Goal: Information Seeking & Learning: Learn about a topic

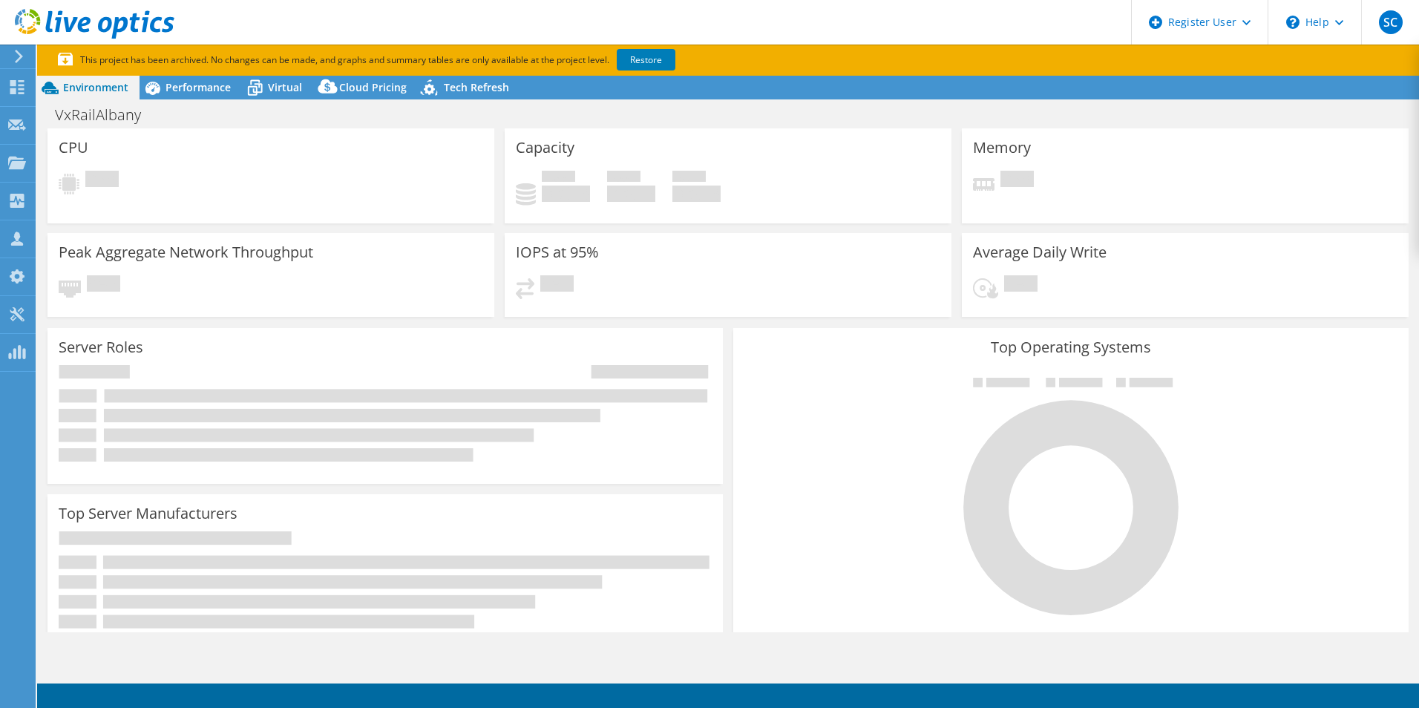
select select "USD"
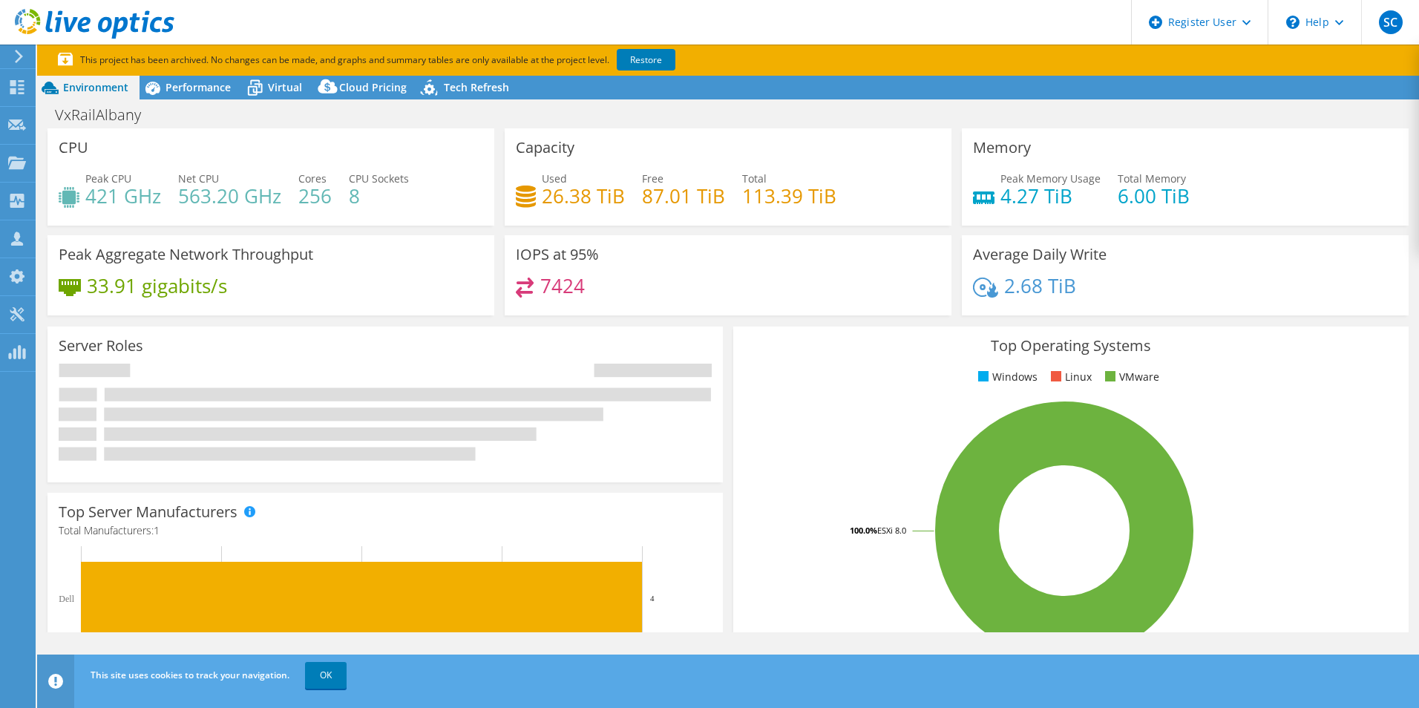
radio input "true"
radio input "false"
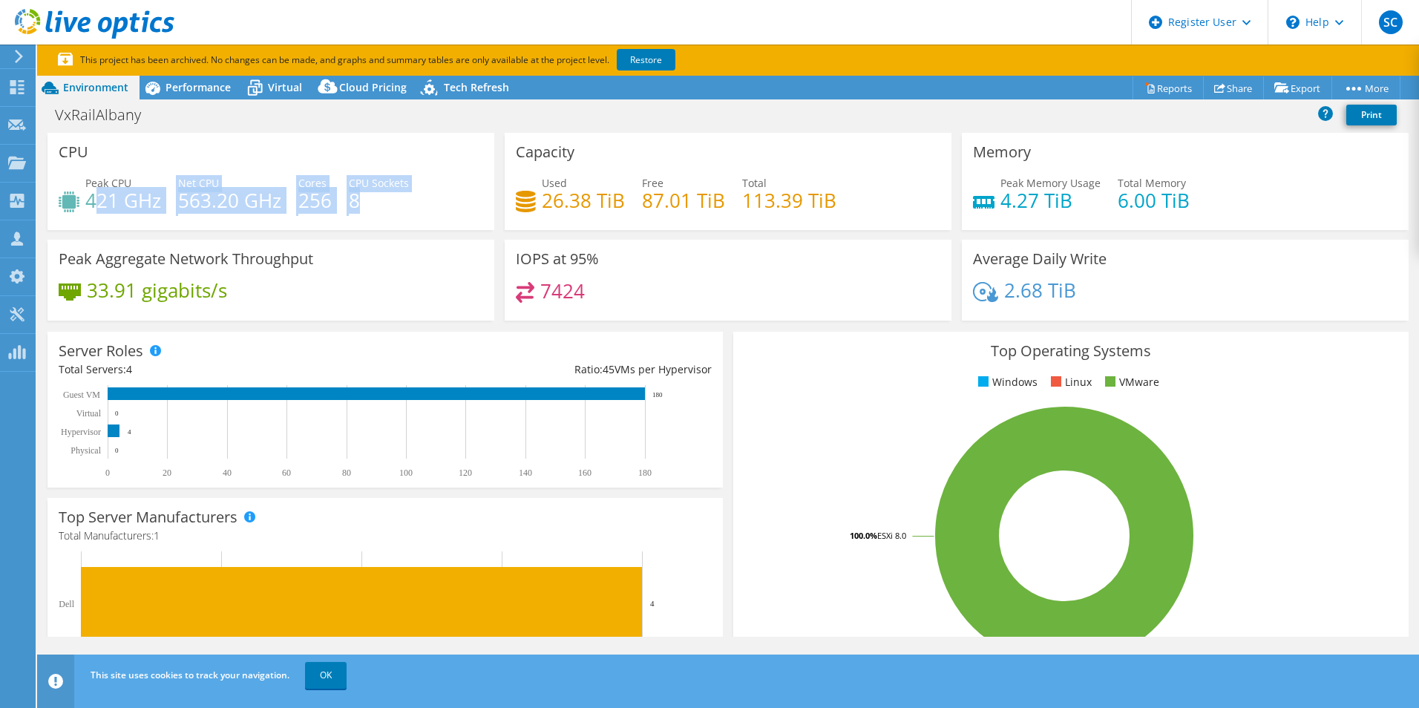
drag, startPoint x: 459, startPoint y: 219, endPoint x: 141, endPoint y: 179, distance: 320.9
click at [108, 187] on div "Peak CPU 421 GHz Net CPU 563.20 GHz Cores 256 CPU Sockets 8" at bounding box center [271, 199] width 424 height 48
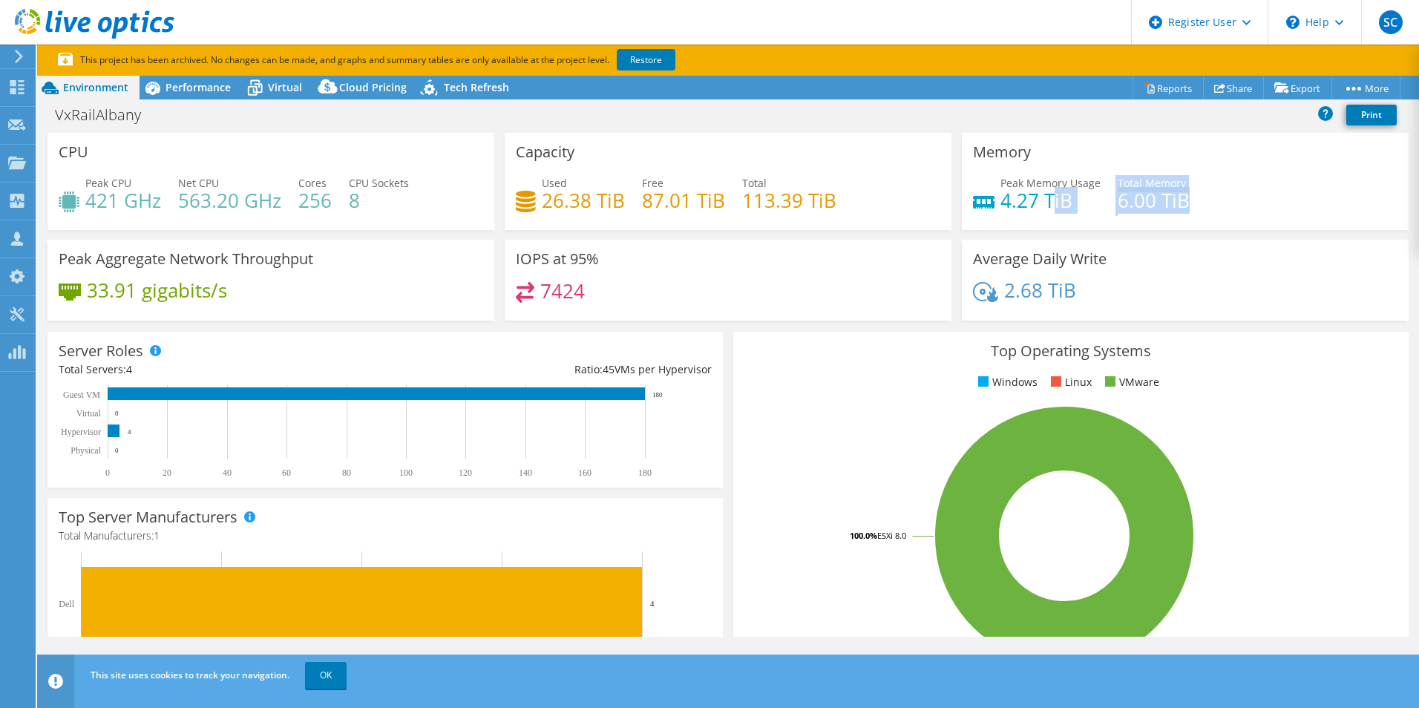
click at [1049, 199] on div "Peak Memory Usage 4.27 TiB Total Memory 6.00 TiB" at bounding box center [1185, 199] width 424 height 48
click at [180, 94] on span "Performance" at bounding box center [197, 87] width 65 height 14
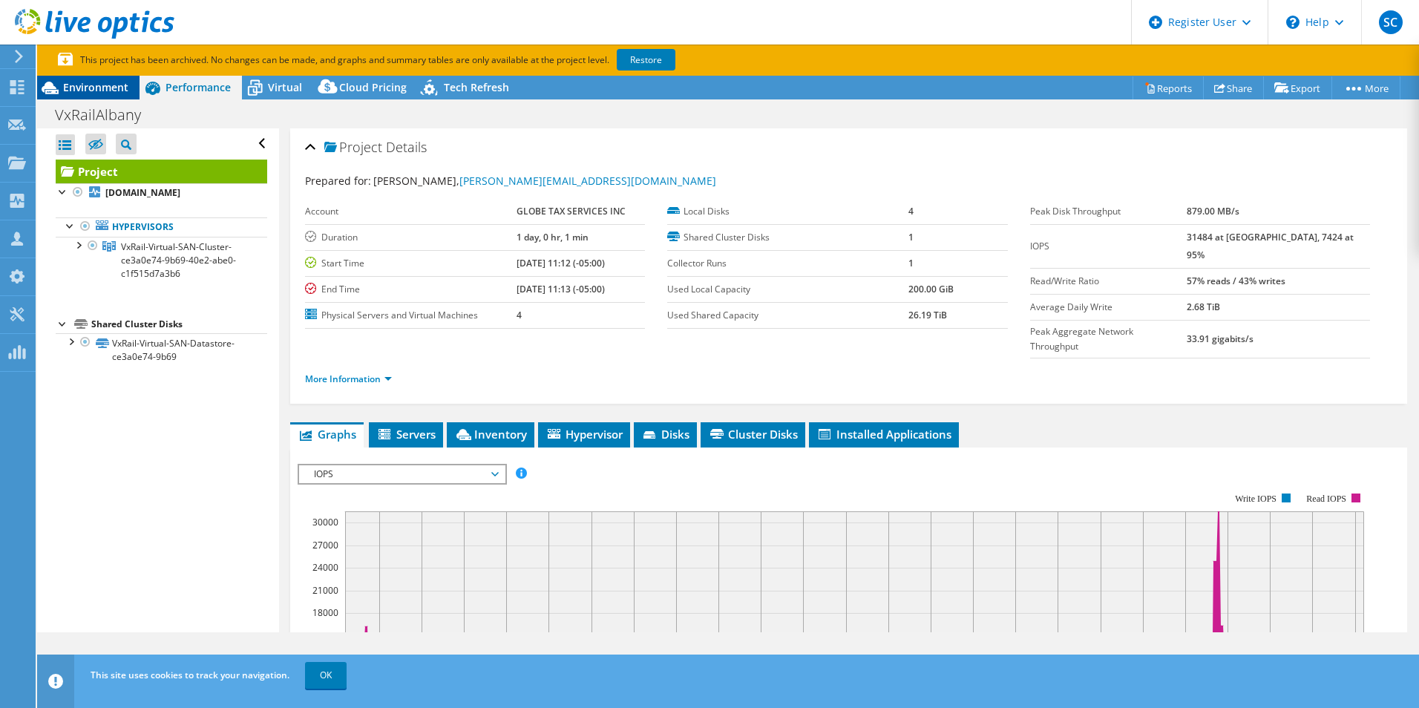
click at [116, 80] on span "Environment" at bounding box center [95, 87] width 65 height 14
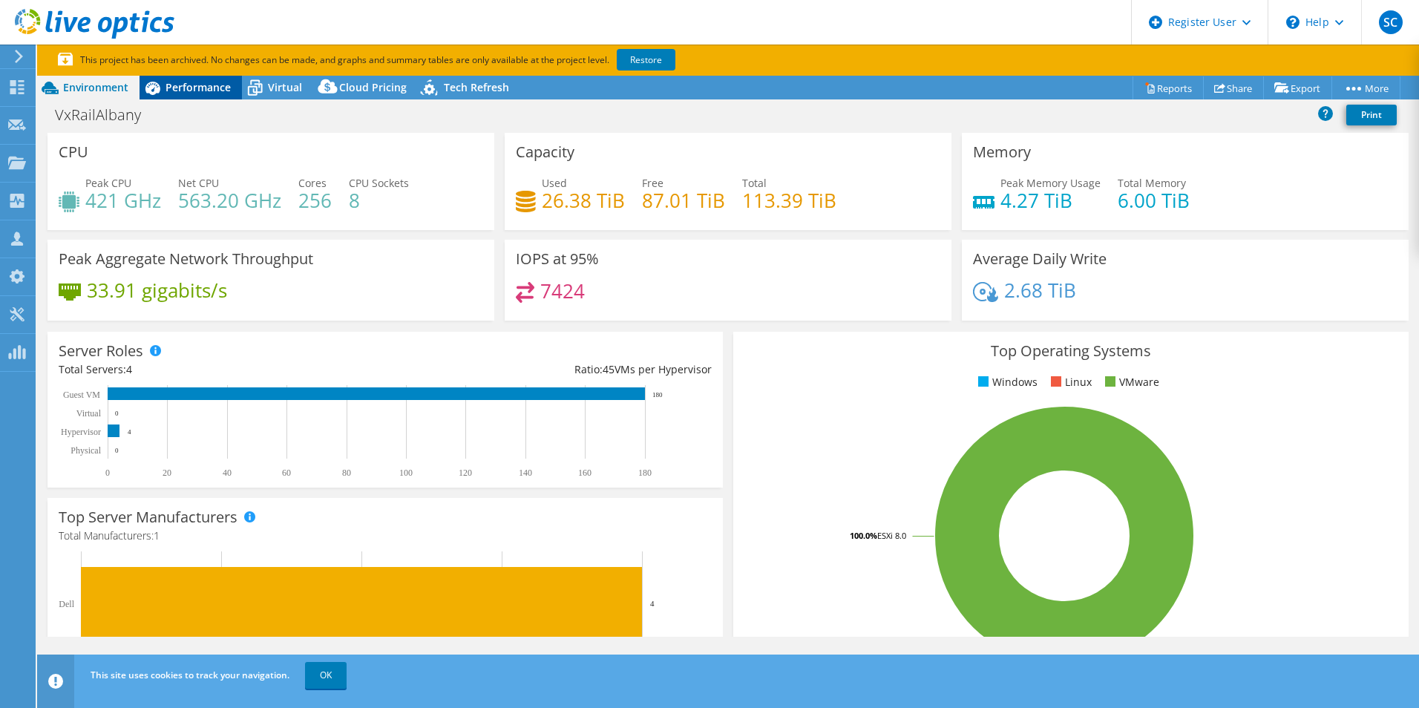
click at [214, 88] on span "Performance" at bounding box center [197, 87] width 65 height 14
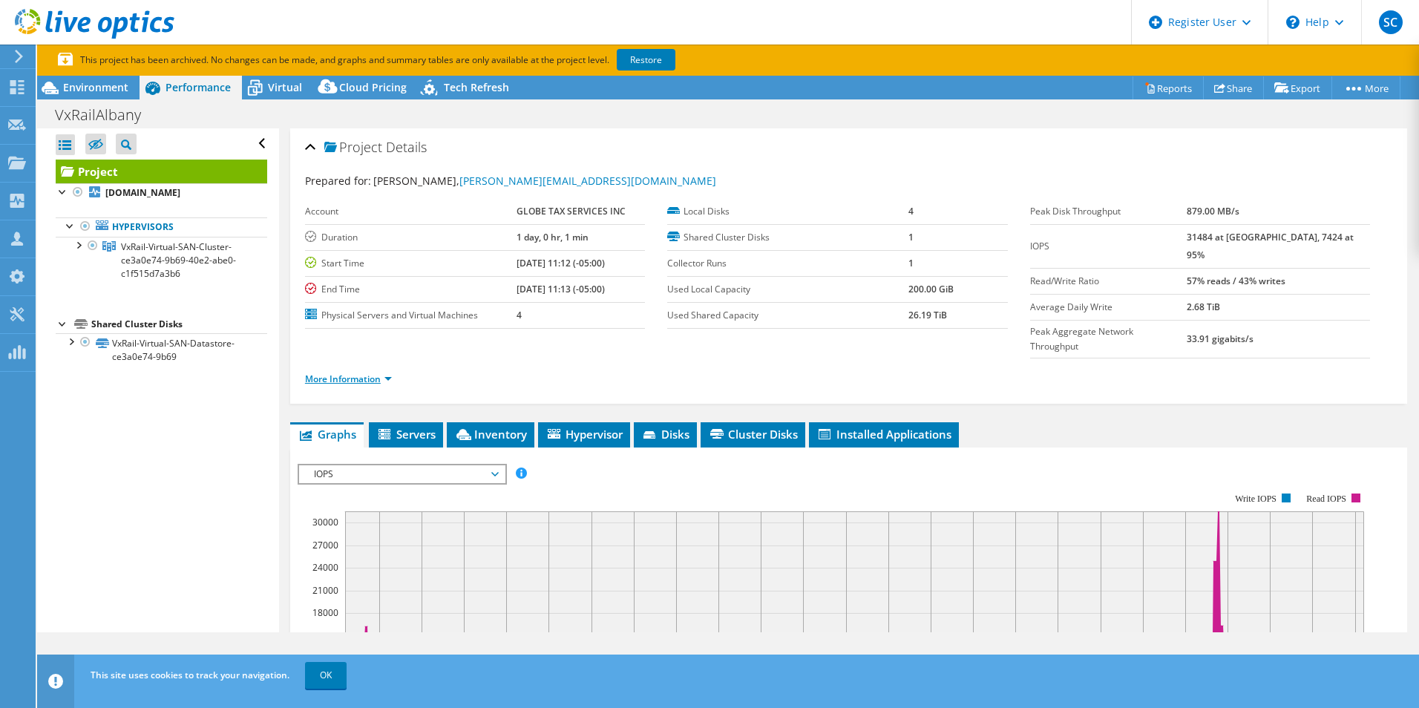
click at [384, 373] on link "More Information" at bounding box center [348, 379] width 87 height 13
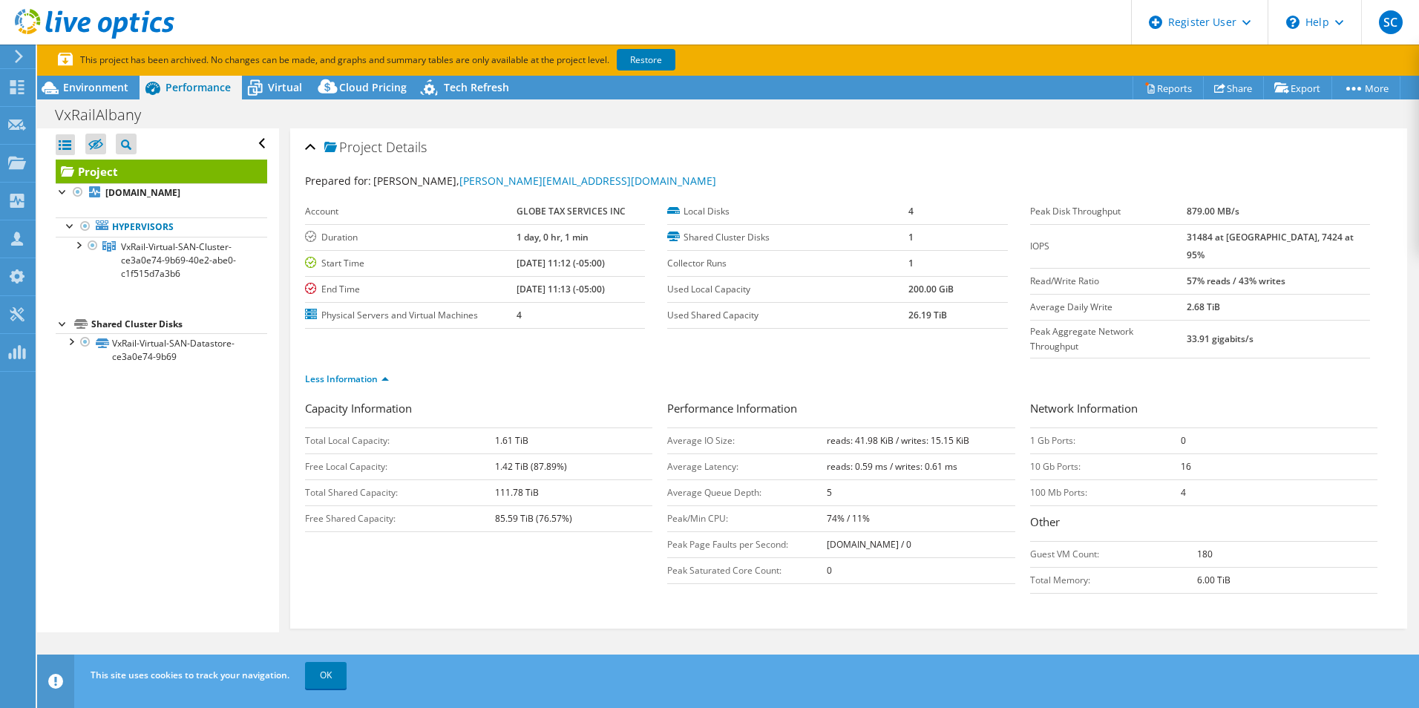
drag, startPoint x: 962, startPoint y: 293, endPoint x: 891, endPoint y: 293, distance: 70.5
click at [891, 293] on tr "Used Local Capacity 200.00 GiB" at bounding box center [837, 289] width 340 height 26
click at [271, 88] on span "Virtual" at bounding box center [285, 87] width 34 height 14
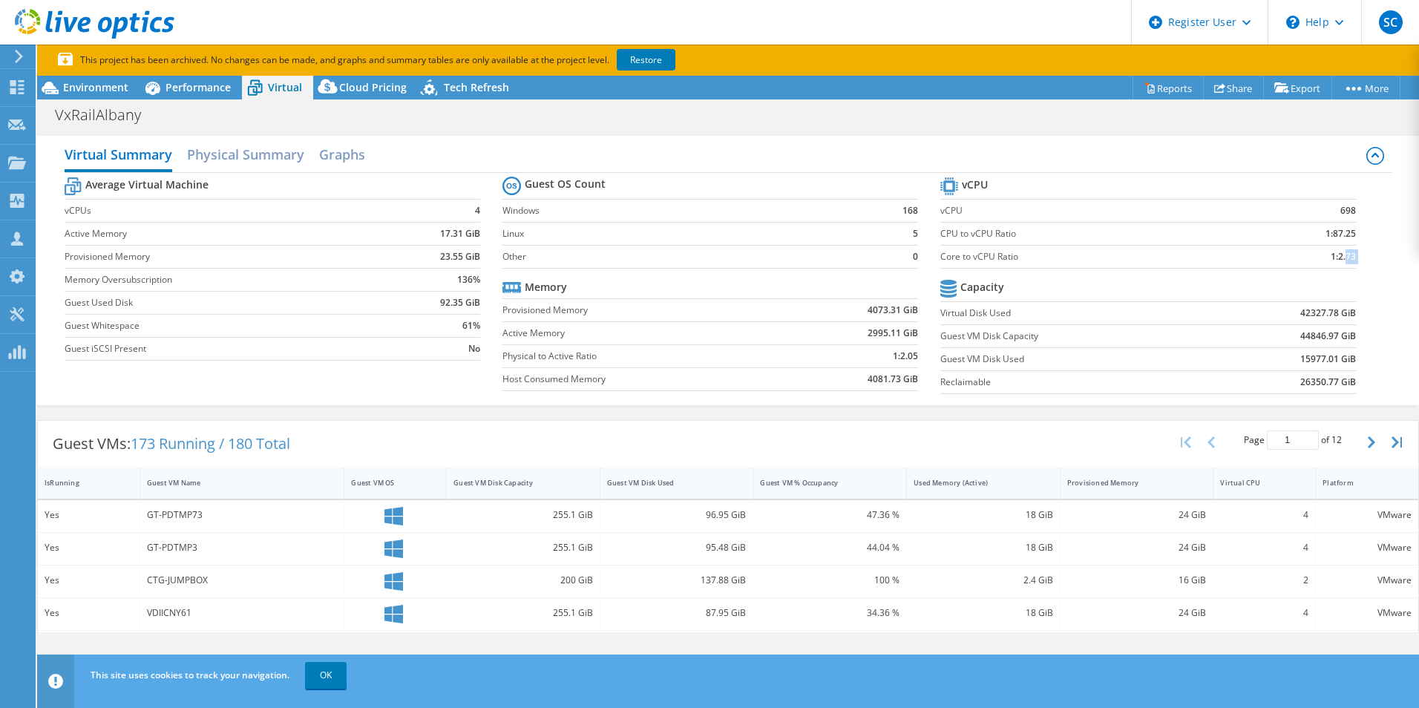
drag, startPoint x: 1336, startPoint y: 254, endPoint x: 1023, endPoint y: 275, distance: 313.9
click at [1023, 275] on section "vCPU vCPU 698 CPU to vCPU Ratio 1:87.25 Core to vCPU Ratio 1:2.73 Capacity Virt…" at bounding box center [1159, 288] width 438 height 228
click at [97, 93] on span "Environment" at bounding box center [95, 87] width 65 height 14
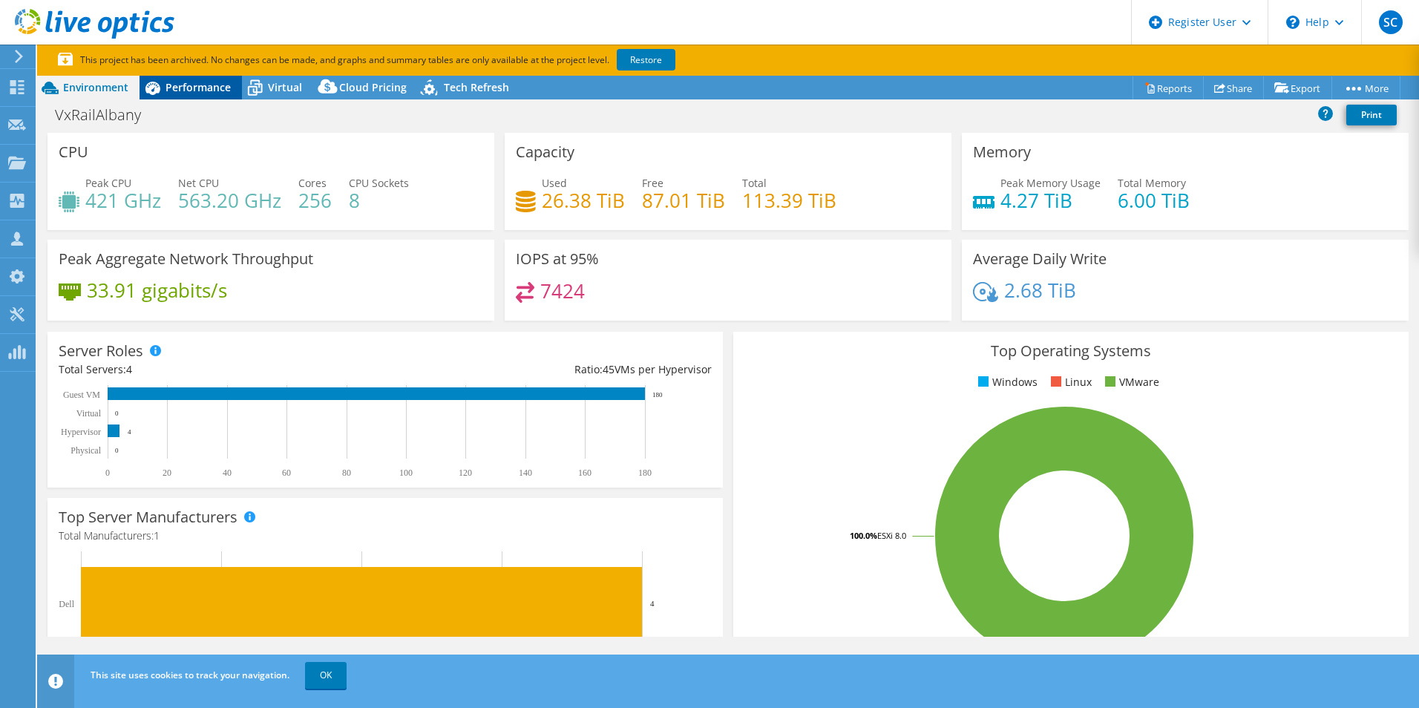
click at [185, 82] on span "Performance" at bounding box center [197, 87] width 65 height 14
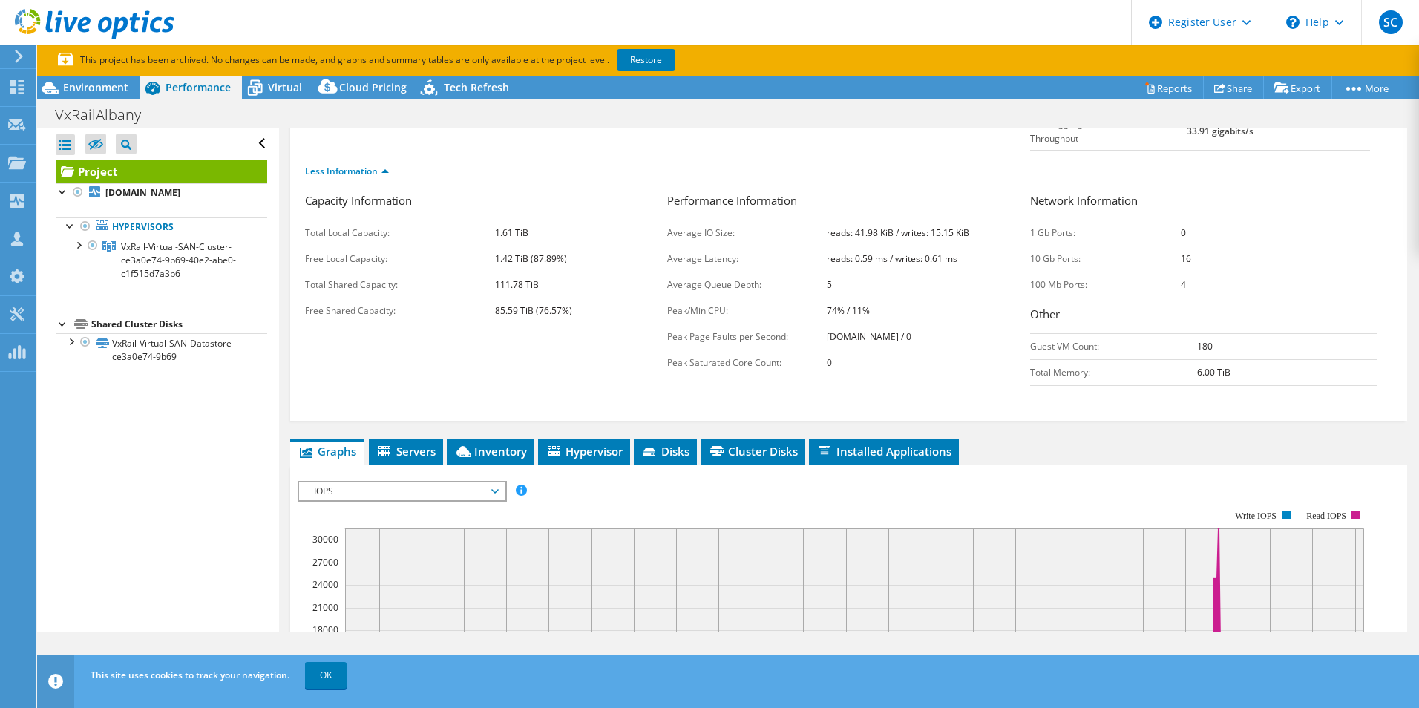
scroll to position [223, 0]
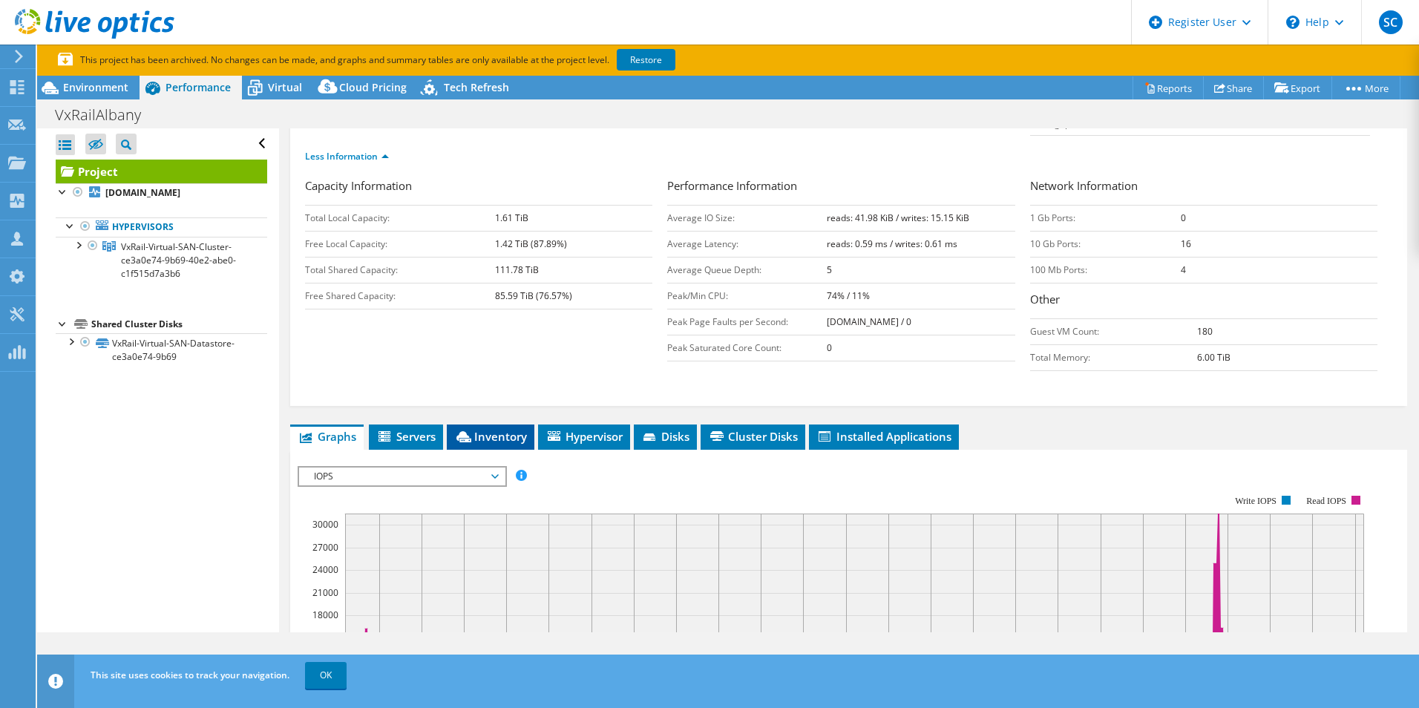
click at [484, 429] on span "Inventory" at bounding box center [490, 436] width 73 height 15
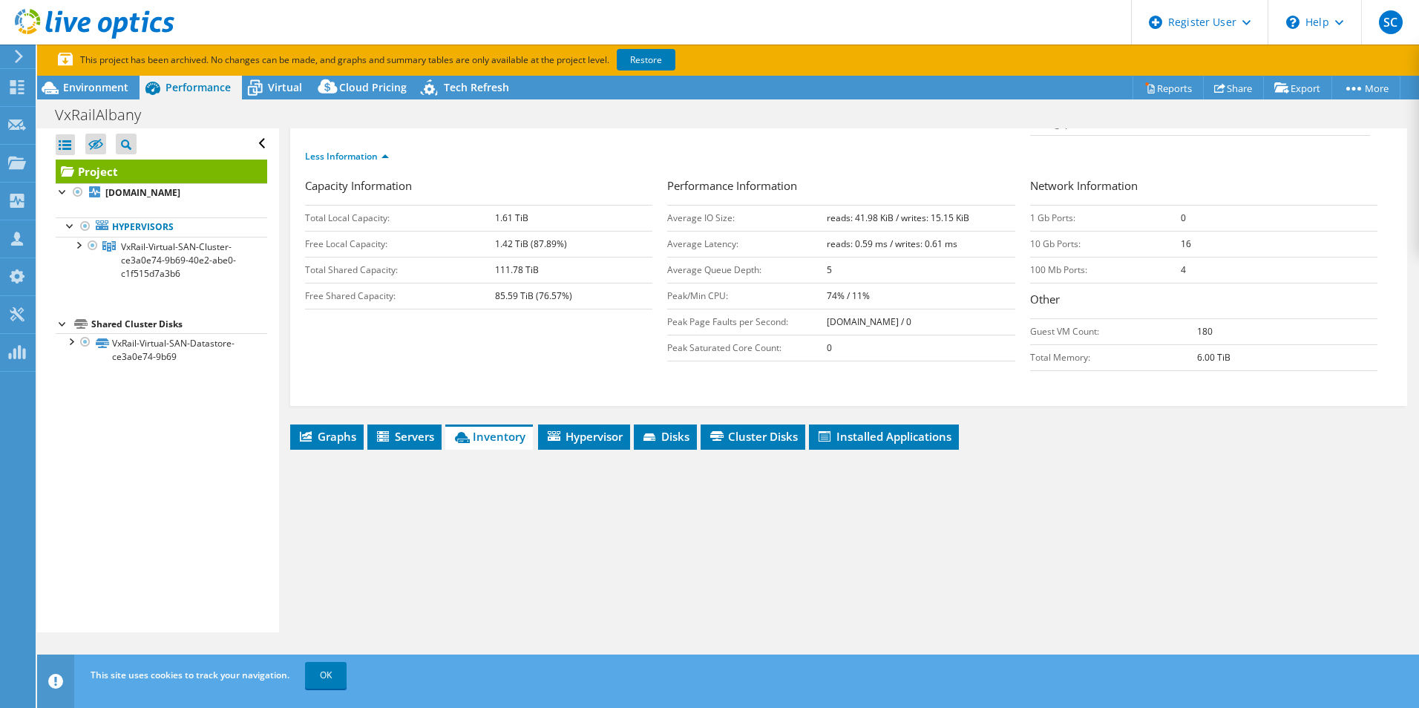
scroll to position [382, 0]
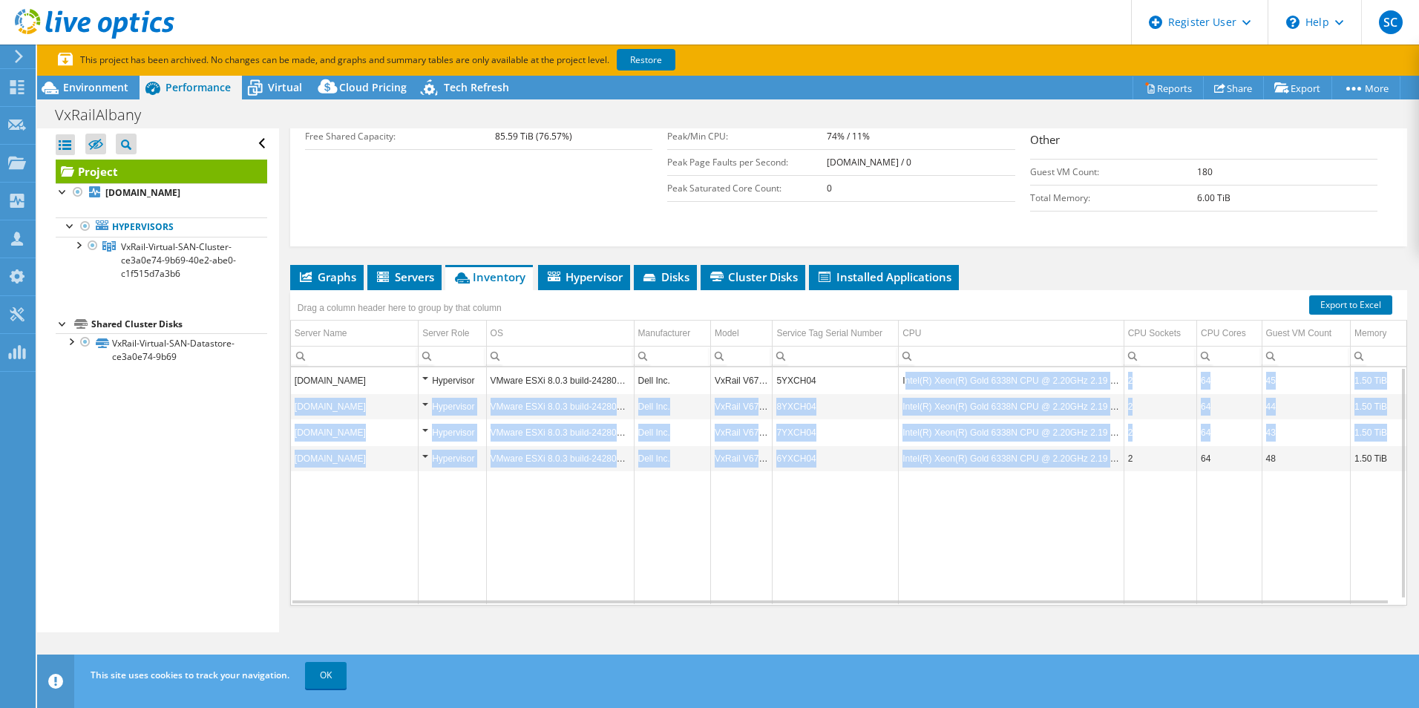
drag, startPoint x: 1115, startPoint y: 433, endPoint x: 901, endPoint y: 344, distance: 231.5
click at [901, 367] on tbody "[DOMAIN_NAME] Hypervisor VMware ESXi 8.0.3 build-24280767 Dell Inc. VxRail V670…" at bounding box center [848, 485] width 1115 height 237
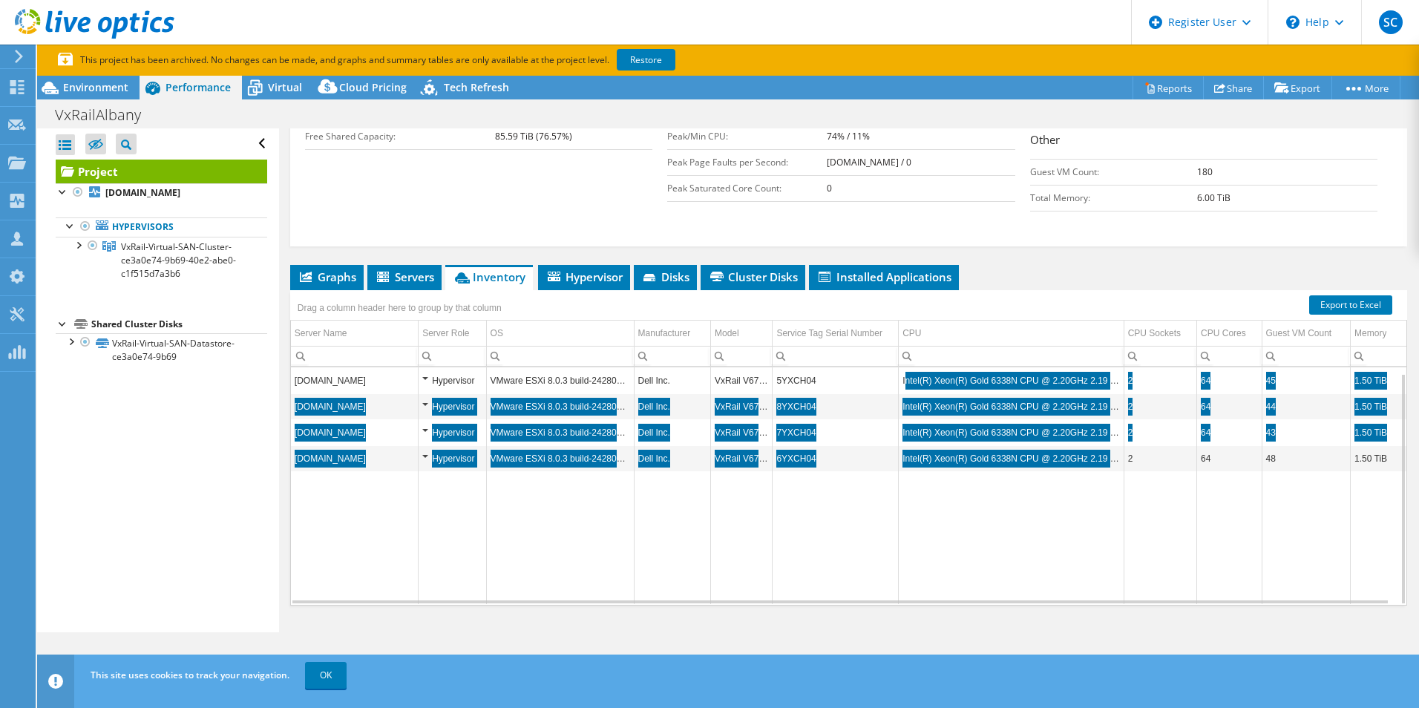
scroll to position [6, 0]
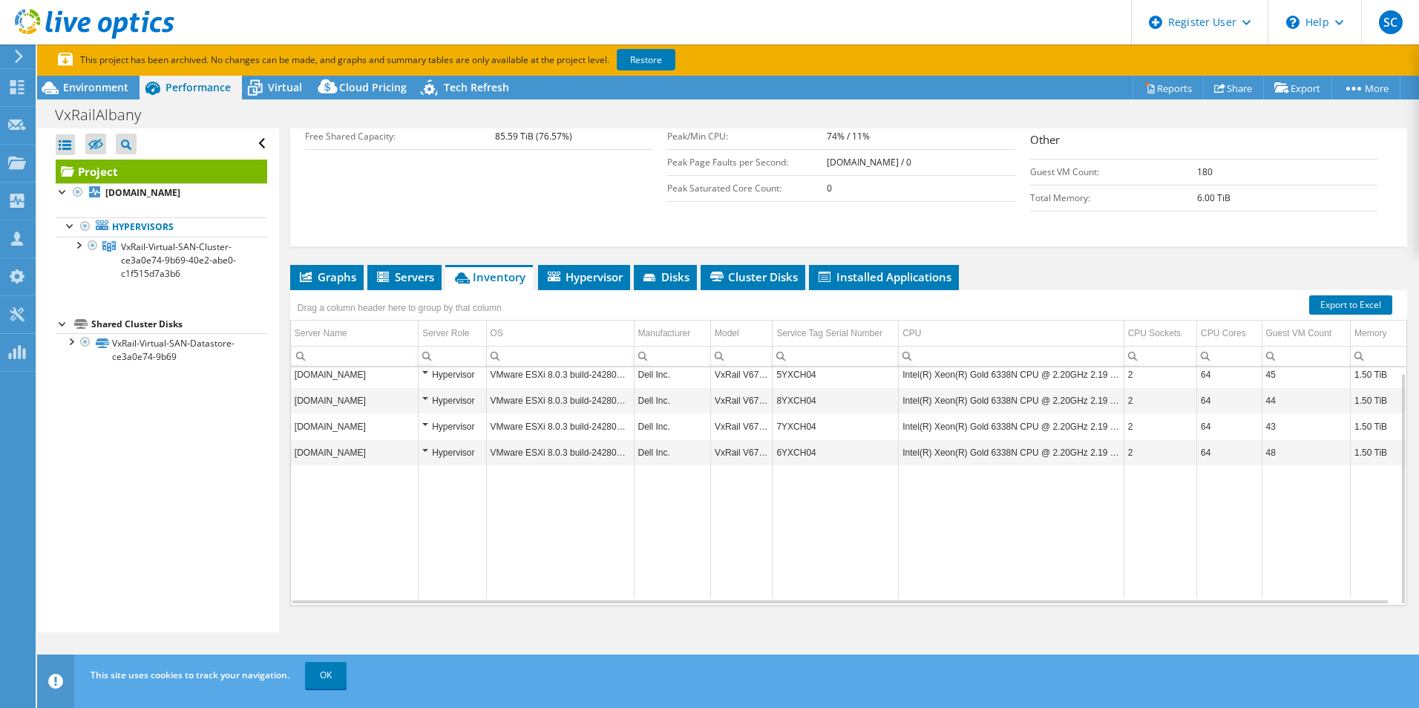
drag, startPoint x: 925, startPoint y: 516, endPoint x: 1027, endPoint y: 421, distance: 139.7
click at [925, 516] on td "Data grid" at bounding box center [1011, 531] width 225 height 133
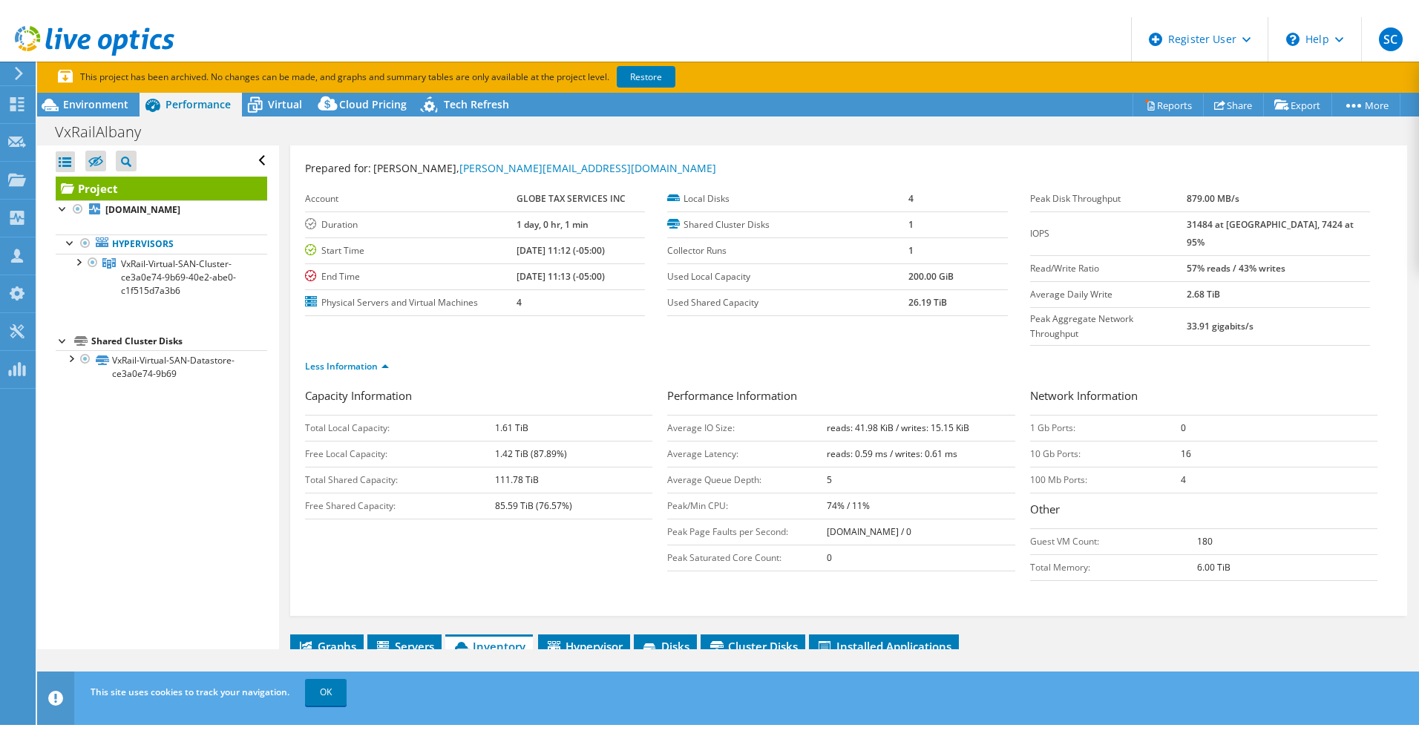
scroll to position [0, 0]
